Goal: Information Seeking & Learning: Learn about a topic

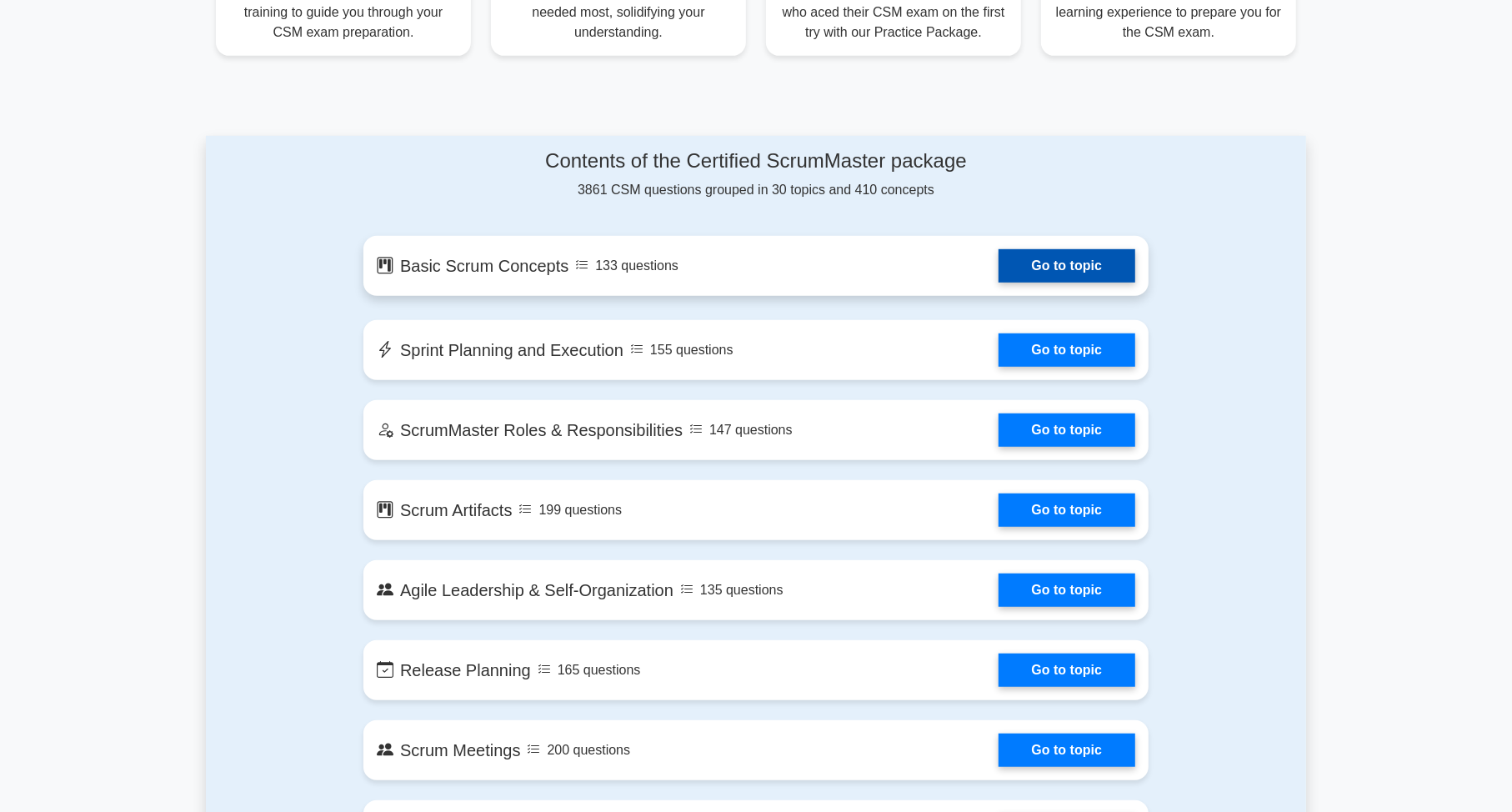
scroll to position [750, 0]
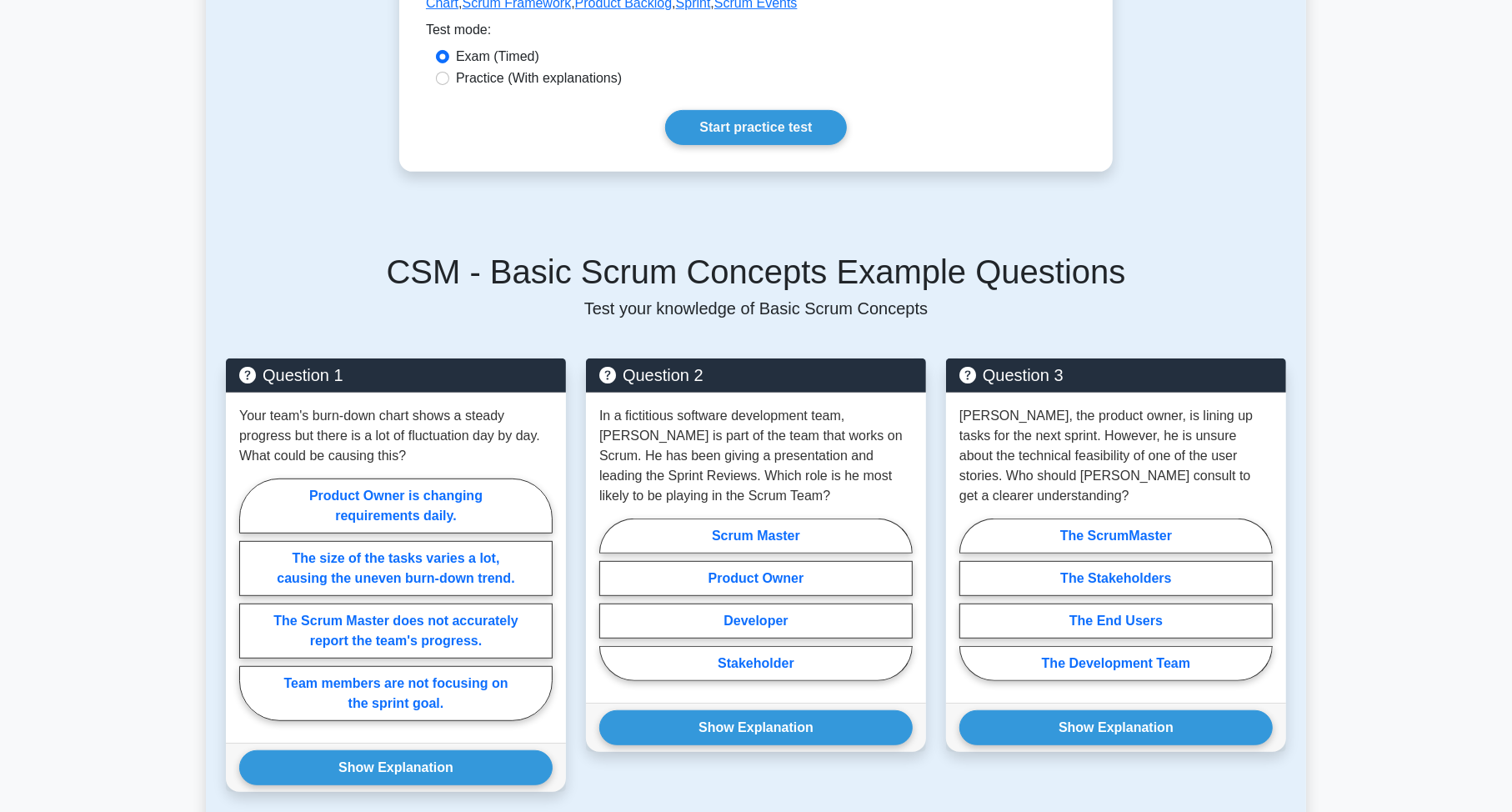
scroll to position [584, 0]
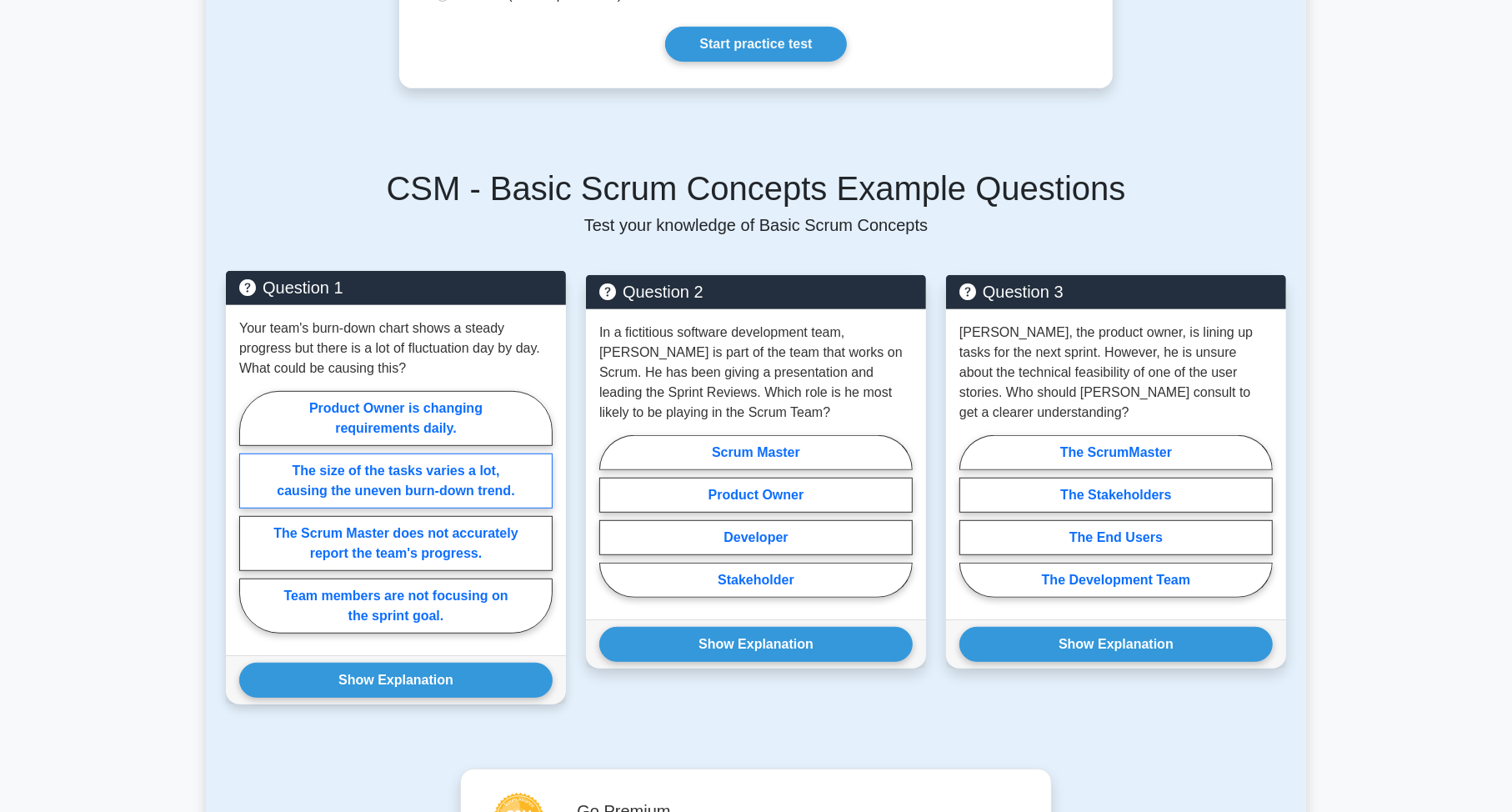
click at [389, 478] on label "The size of the tasks varies a lot, causing the uneven burn-down trend." at bounding box center [395, 481] width 313 height 55
click at [250, 512] on input "The size of the tasks varies a lot, causing the uneven burn-down trend." at bounding box center [245, 517] width 11 height 11
radio input "true"
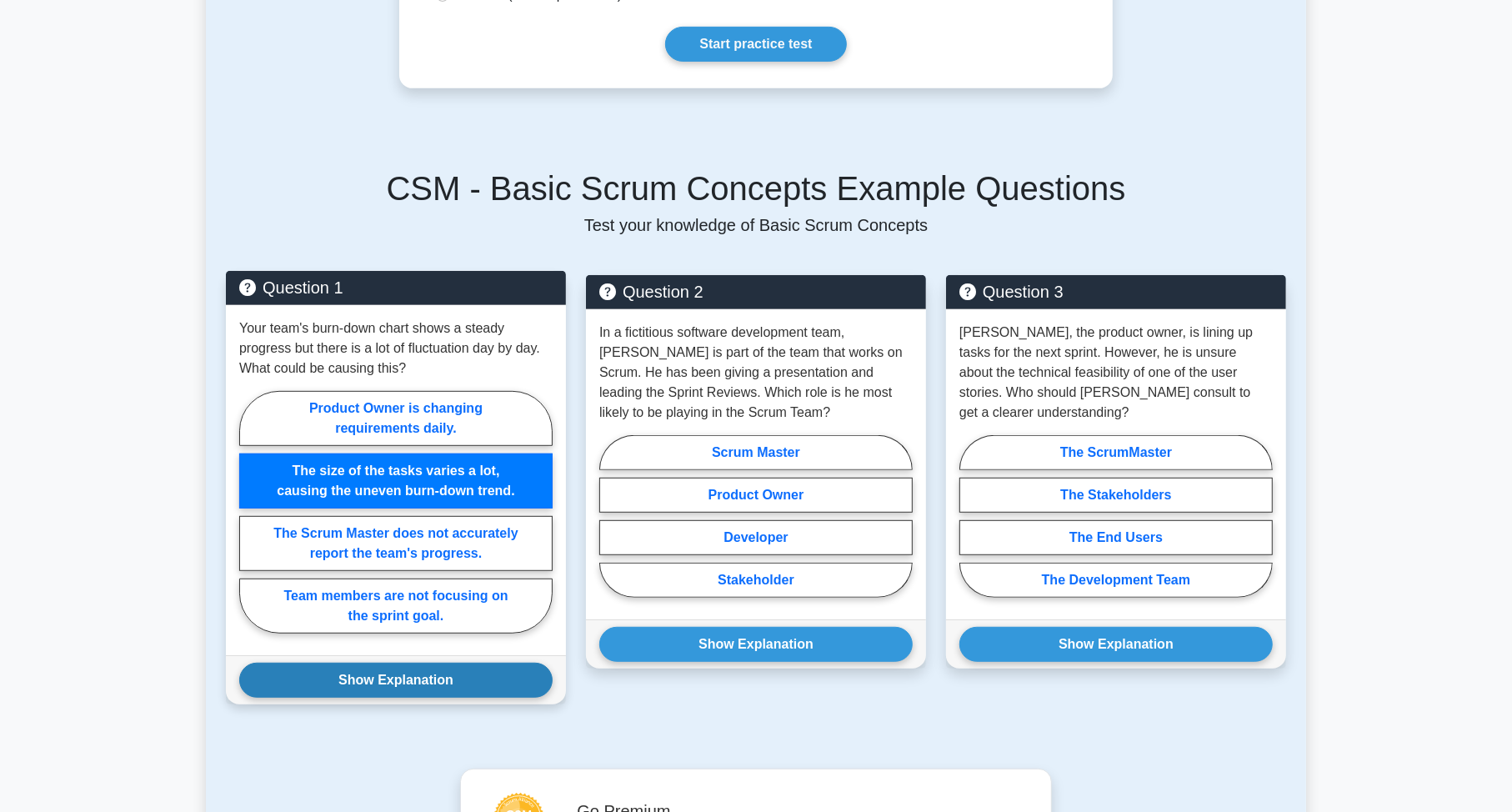
click at [414, 686] on button "Show Explanation" at bounding box center [395, 680] width 313 height 35
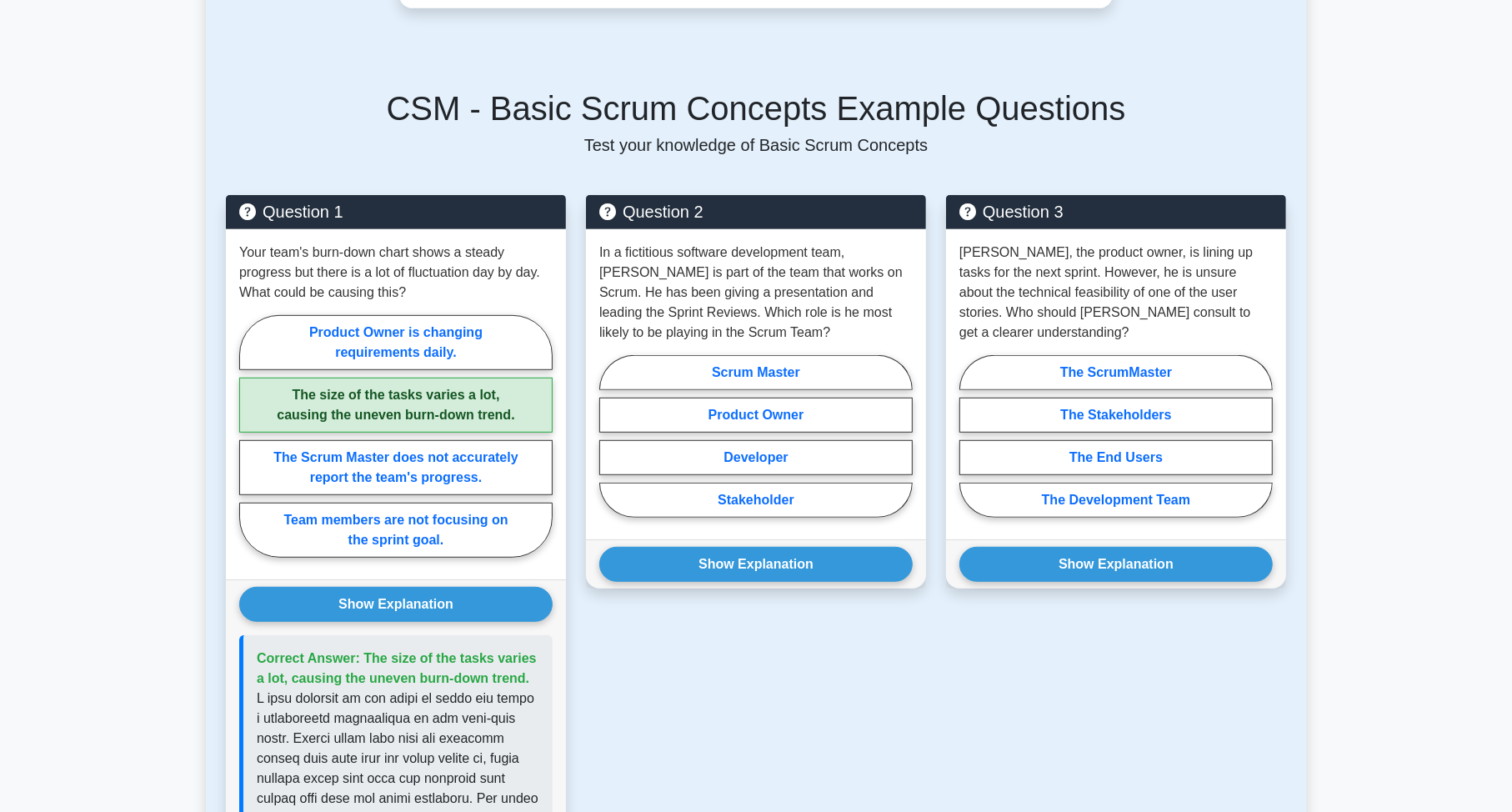
scroll to position [667, 0]
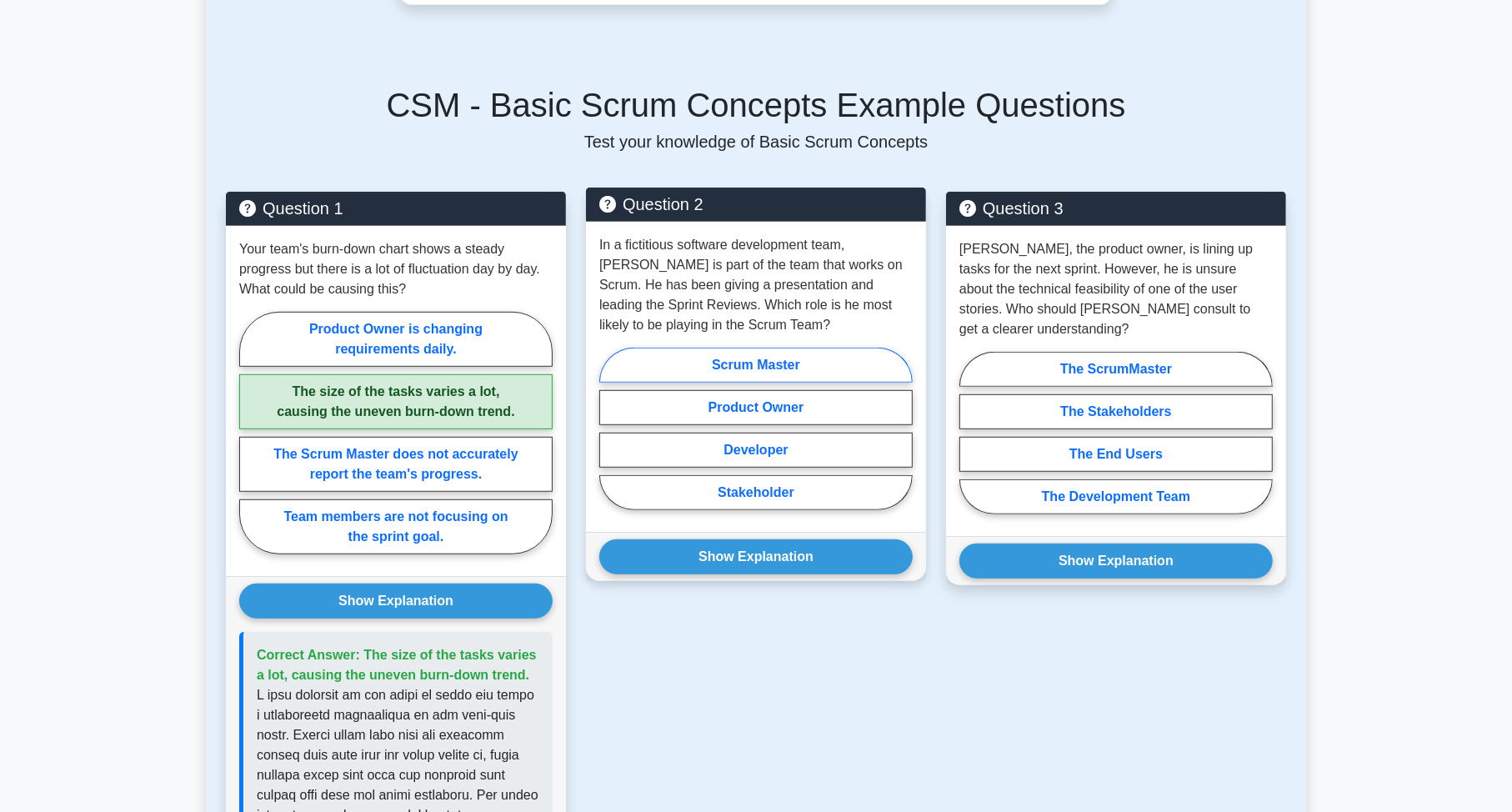
click at [823, 363] on label "Scrum Master" at bounding box center [756, 365] width 313 height 35
click at [611, 429] on input "Scrum Master" at bounding box center [605, 434] width 11 height 11
radio input "true"
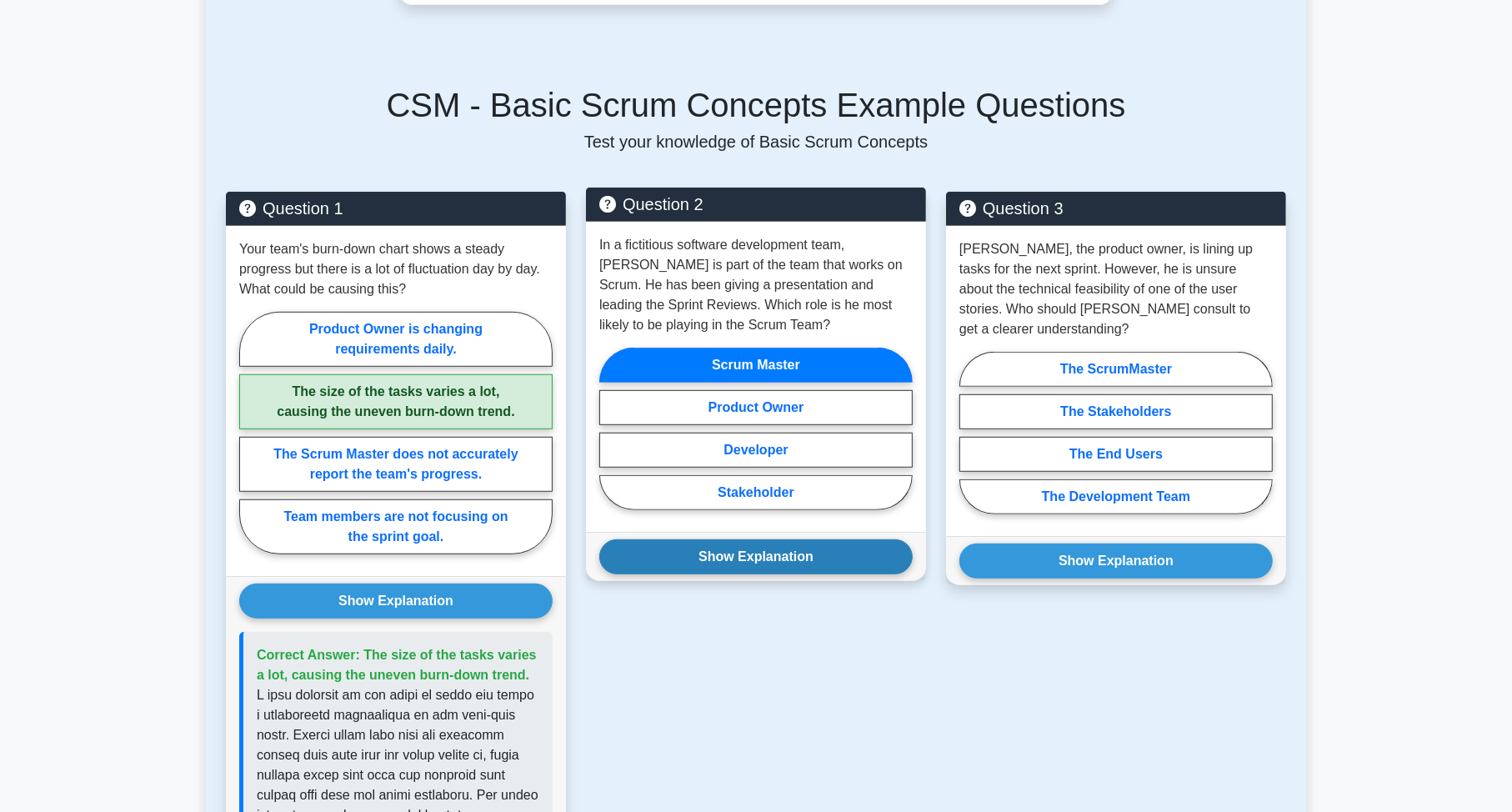
click at [800, 549] on button "Show Explanation" at bounding box center [756, 557] width 313 height 35
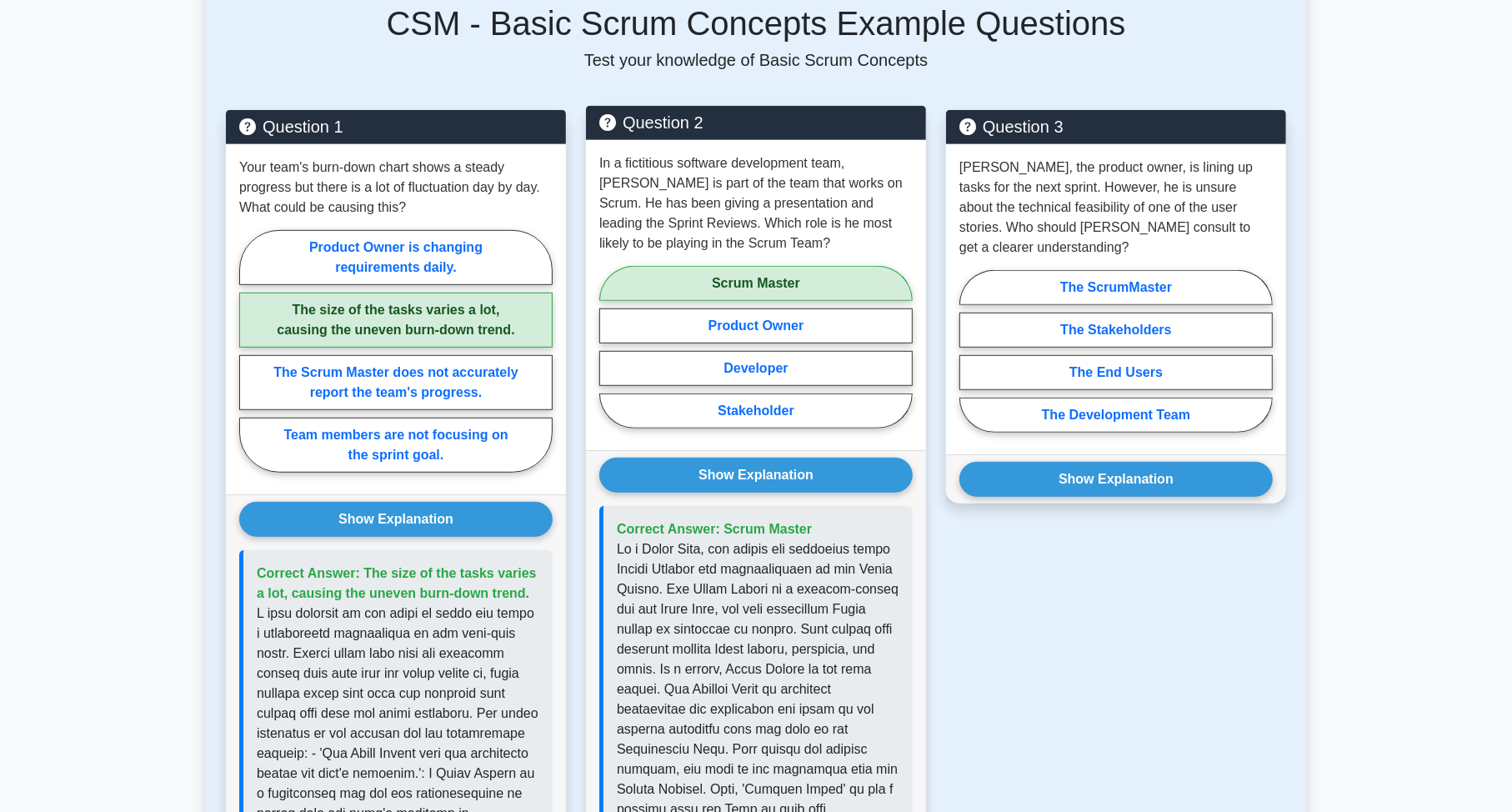
scroll to position [750, 0]
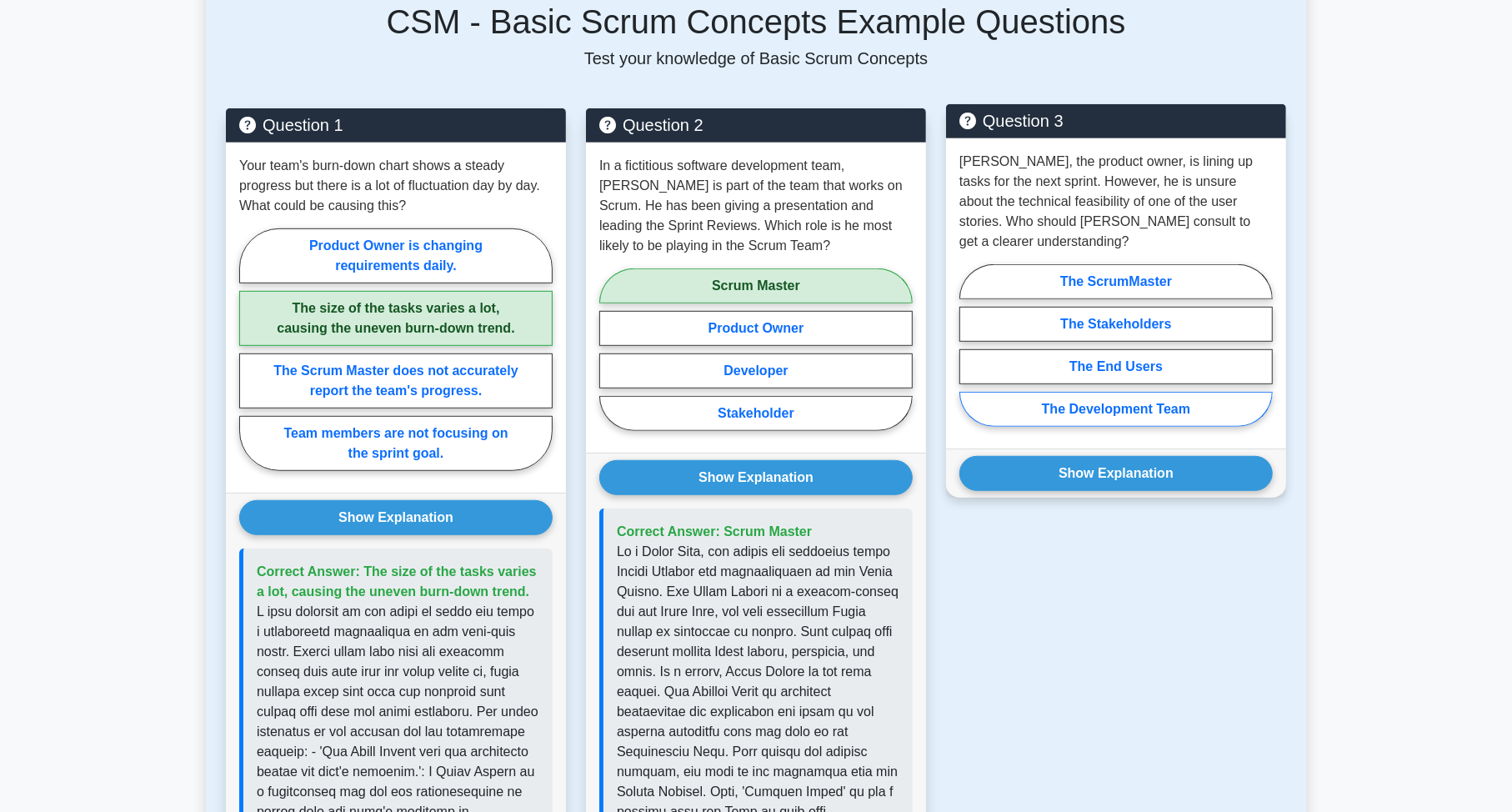
click at [1151, 392] on label "The Development Team" at bounding box center [1116, 409] width 313 height 35
click at [970, 356] on input "The Development Team" at bounding box center [965, 351] width 11 height 11
radio input "true"
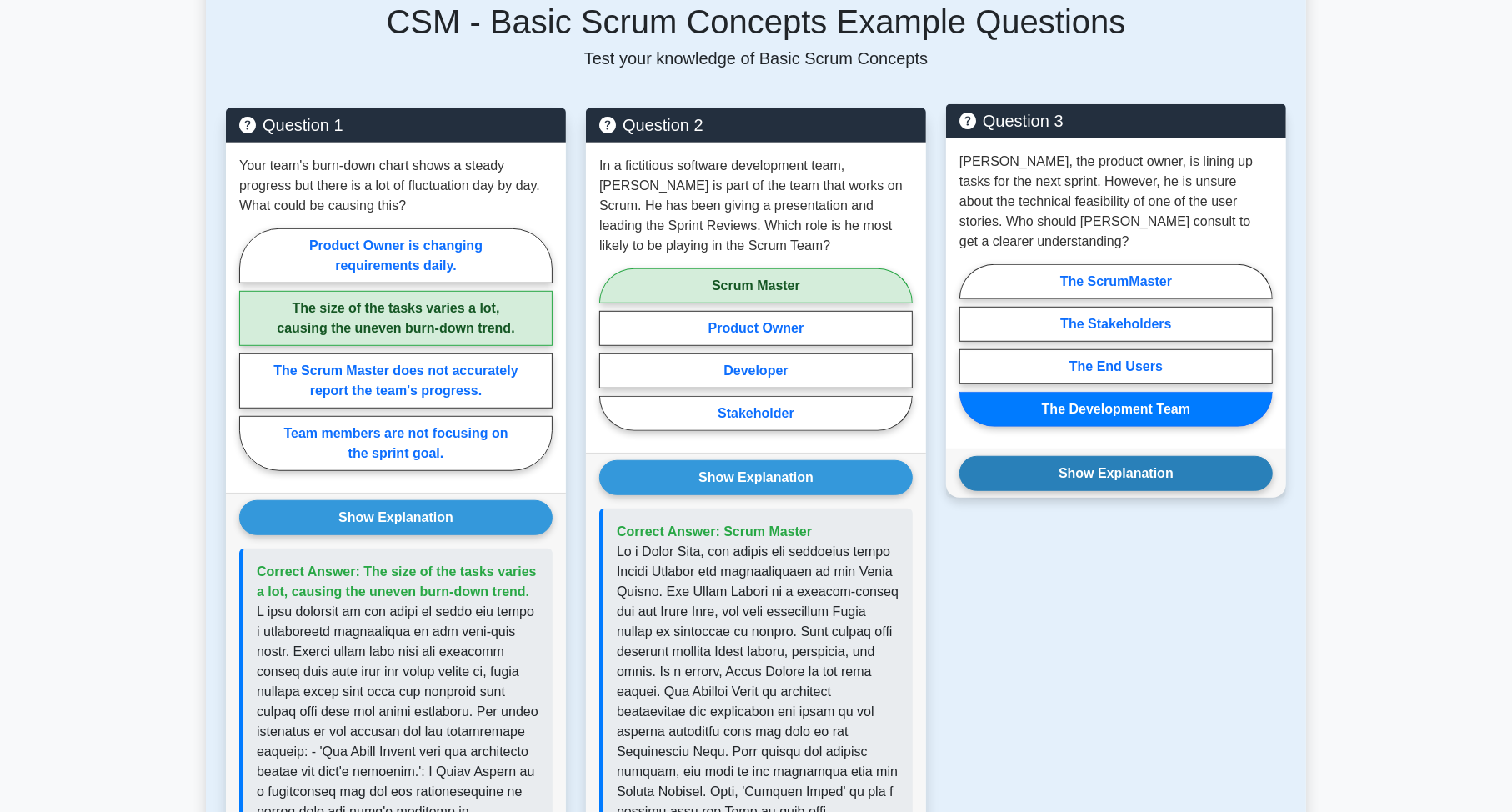
click at [1145, 456] on button "Show Explanation" at bounding box center [1116, 474] width 313 height 35
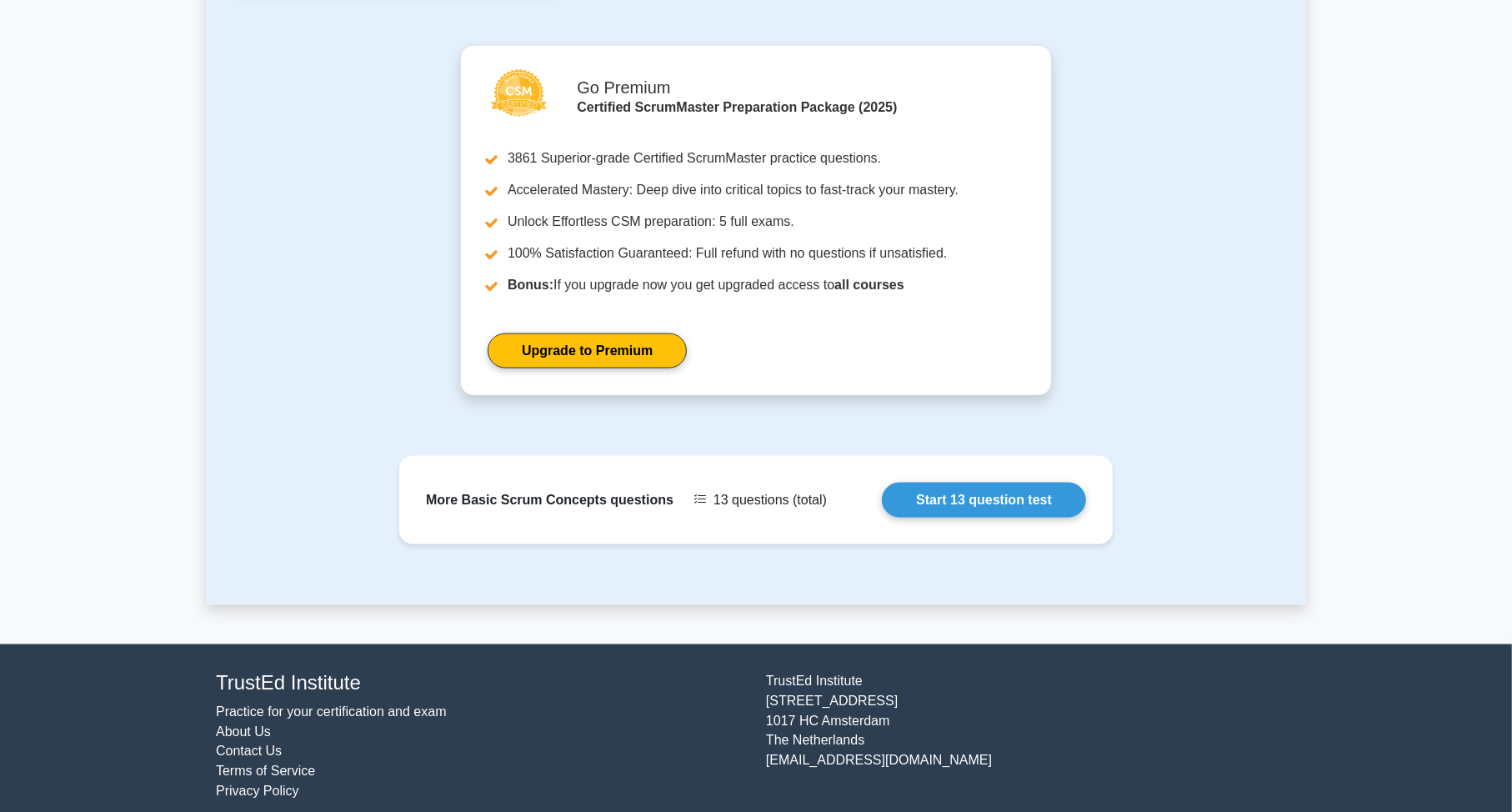
scroll to position [1916, 0]
